Goal: Information Seeking & Learning: Learn about a topic

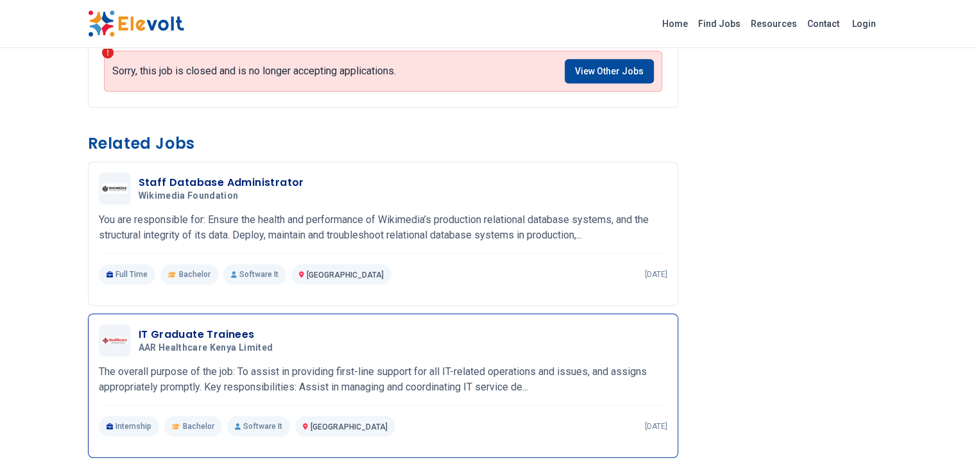
scroll to position [1029, 0]
click at [139, 327] on h3 "IT Graduate Trainees" at bounding box center [209, 334] width 140 height 15
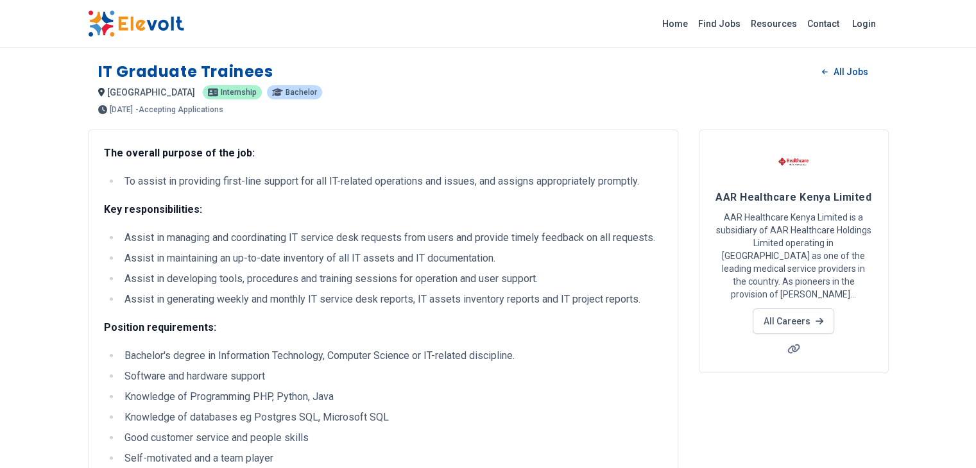
click at [221, 93] on span "internship" at bounding box center [239, 93] width 36 height 8
